Goal: Information Seeking & Learning: Learn about a topic

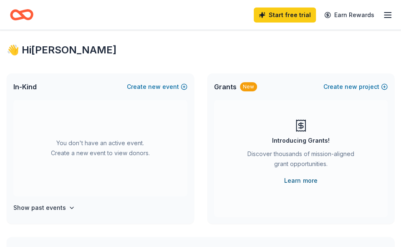
click at [293, 179] on link "Learn more" at bounding box center [300, 180] width 33 height 10
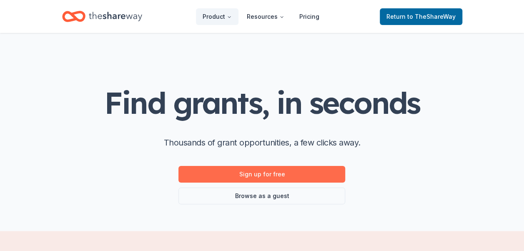
click at [273, 172] on link "Sign up for free" at bounding box center [261, 174] width 167 height 17
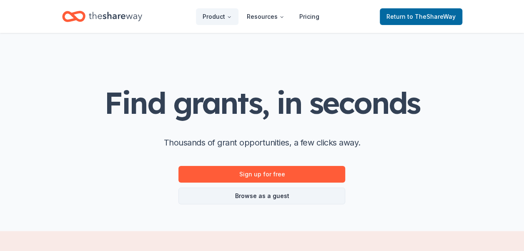
click at [258, 197] on link "Browse as a guest" at bounding box center [261, 196] width 167 height 17
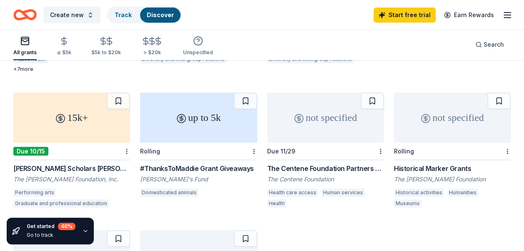
scroll to position [208, 0]
